Goal: Task Accomplishment & Management: Use online tool/utility

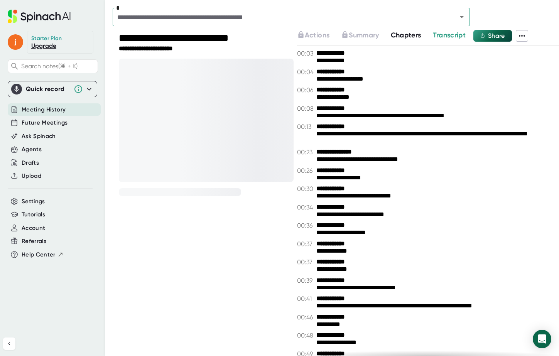
click at [90, 90] on icon at bounding box center [88, 88] width 9 height 9
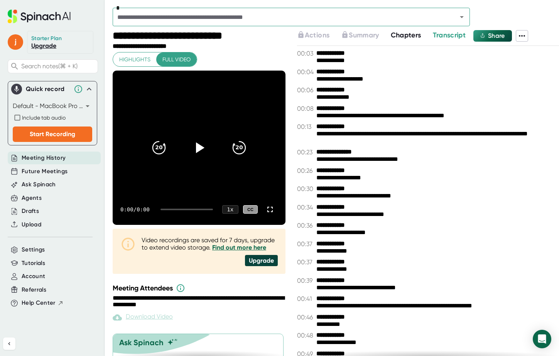
click at [90, 90] on icon at bounding box center [88, 88] width 9 height 9
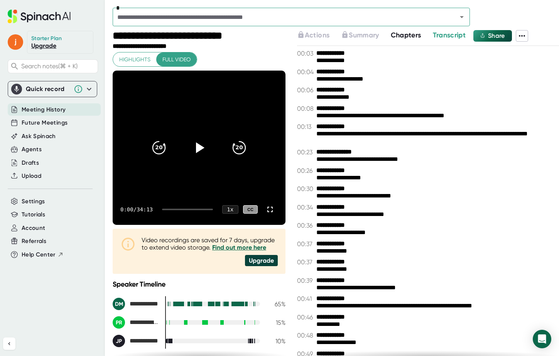
click at [65, 91] on div "Quick record" at bounding box center [48, 89] width 44 height 8
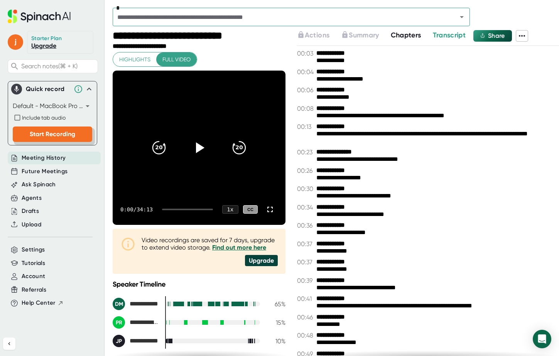
click at [56, 137] on span "Start Recording" at bounding box center [53, 133] width 46 height 7
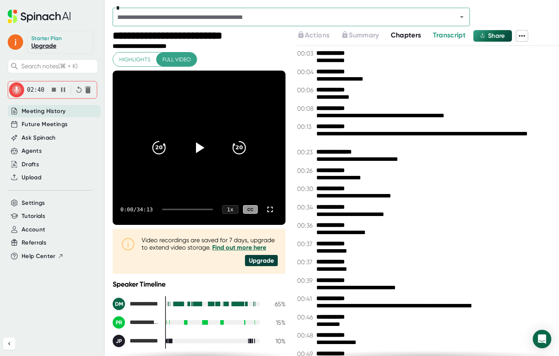
click at [34, 93] on span "02:40" at bounding box center [35, 89] width 17 height 7
